Goal: Information Seeking & Learning: Learn about a topic

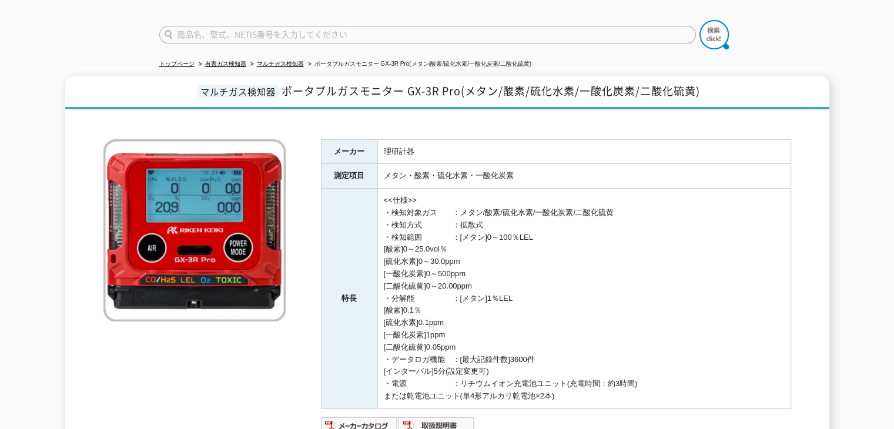
scroll to position [59, 0]
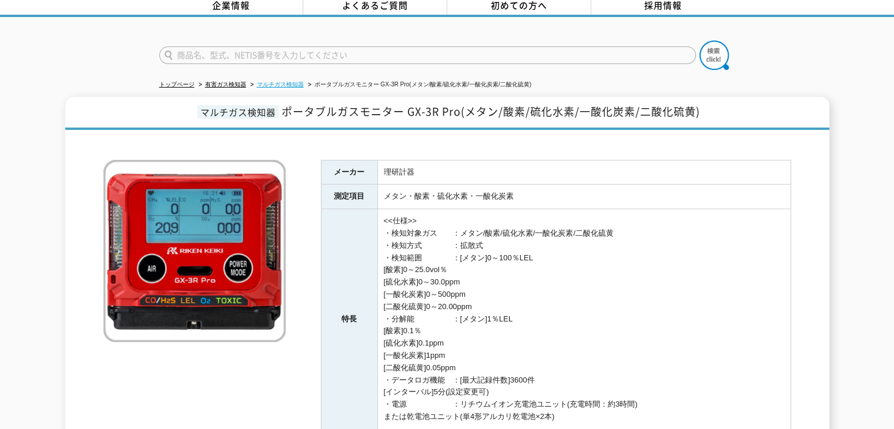
click at [289, 81] on link "マルチガス検知器" at bounding box center [280, 84] width 47 height 6
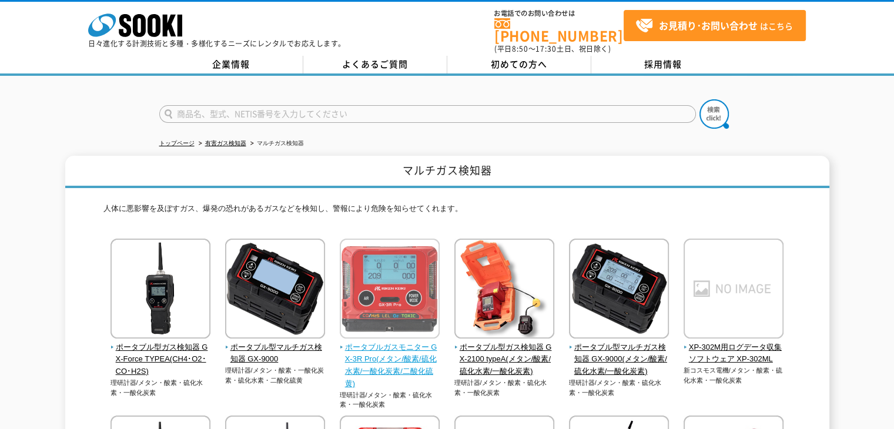
scroll to position [118, 0]
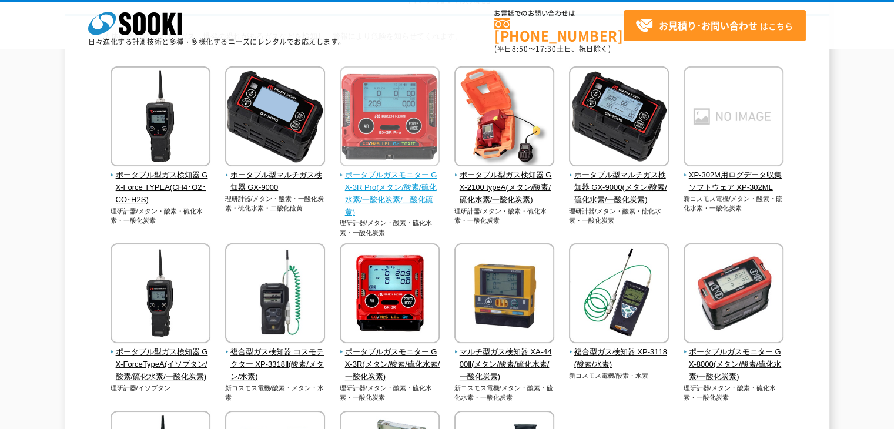
click at [394, 156] on img at bounding box center [390, 117] width 100 height 103
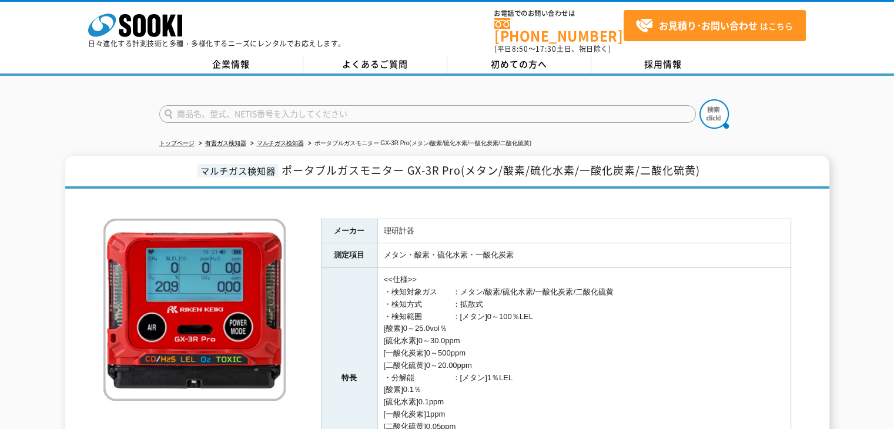
drag, startPoint x: 605, startPoint y: 284, endPoint x: 622, endPoint y: 284, distance: 17.0
click at [622, 284] on td "<<仕様>> ・検知対象ガス　　：メタン/酸素/硫化水素/一酸化炭素/二酸化硫黄 ・検知方式　　　　：拡散式 ・検知範囲　　　　：[メタン]0～100％LEL…" at bounding box center [583, 378] width 413 height 220
click at [628, 268] on td "<<仕様>> ・検知対象ガス　　：メタン/酸素/硫化水素/一酸化炭素/二酸化硫黄 ・検知方式　　　　：拡散式 ・検知範囲　　　　：[メタン]0～100％LEL…" at bounding box center [583, 378] width 413 height 220
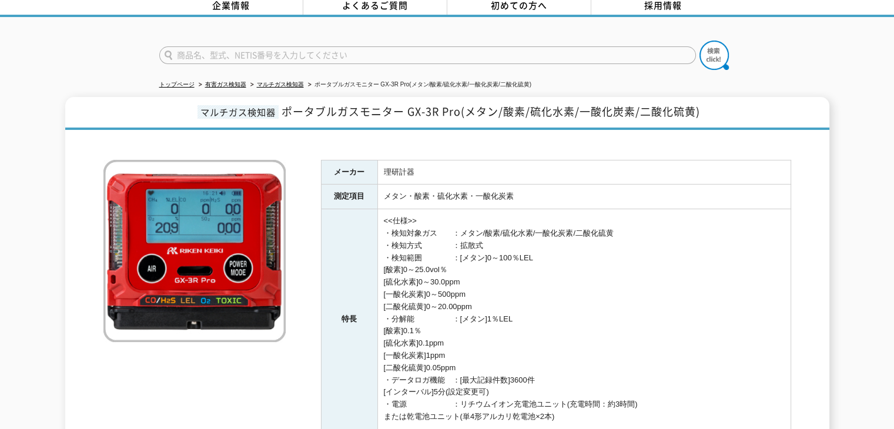
drag, startPoint x: 581, startPoint y: 226, endPoint x: 616, endPoint y: 225, distance: 35.3
click at [616, 225] on td "<<仕様>> ・検知対象ガス　　：メタン/酸素/硫化水素/一酸化炭素/二酸化硫黄 ・検知方式　　　　：拡散式 ・検知範囲　　　　：[メタン]0～100％LEL…" at bounding box center [583, 319] width 413 height 220
click at [558, 245] on td "<<仕様>> ・検知対象ガス　　：メタン/酸素/硫化水素/一酸化炭素/二酸化硫黄 ・検知方式　　　　：拡散式 ・検知範囲　　　　：[メタン]0～100％LEL…" at bounding box center [583, 319] width 413 height 220
drag, startPoint x: 618, startPoint y: 224, endPoint x: 580, endPoint y: 225, distance: 38.2
click at [580, 225] on td "<<仕様>> ・検知対象ガス　　：メタン/酸素/硫化水素/一酸化炭素/二酸化硫黄 ・検知方式　　　　：拡散式 ・検知範囲　　　　：[メタン]0～100％LEL…" at bounding box center [583, 319] width 413 height 220
